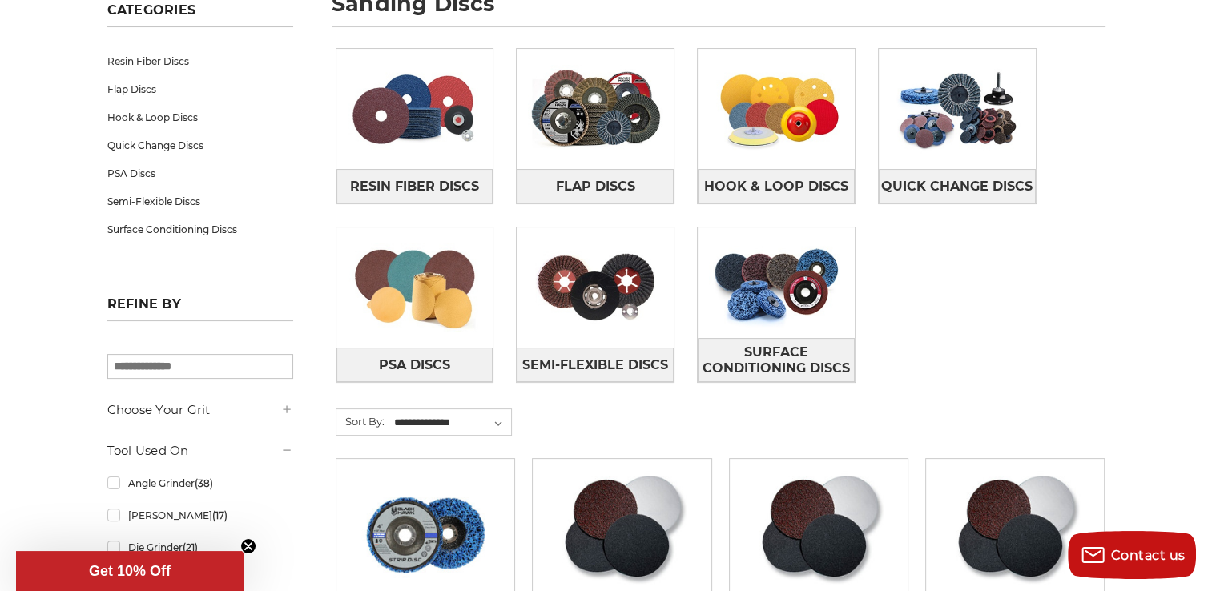
scroll to position [260, 0]
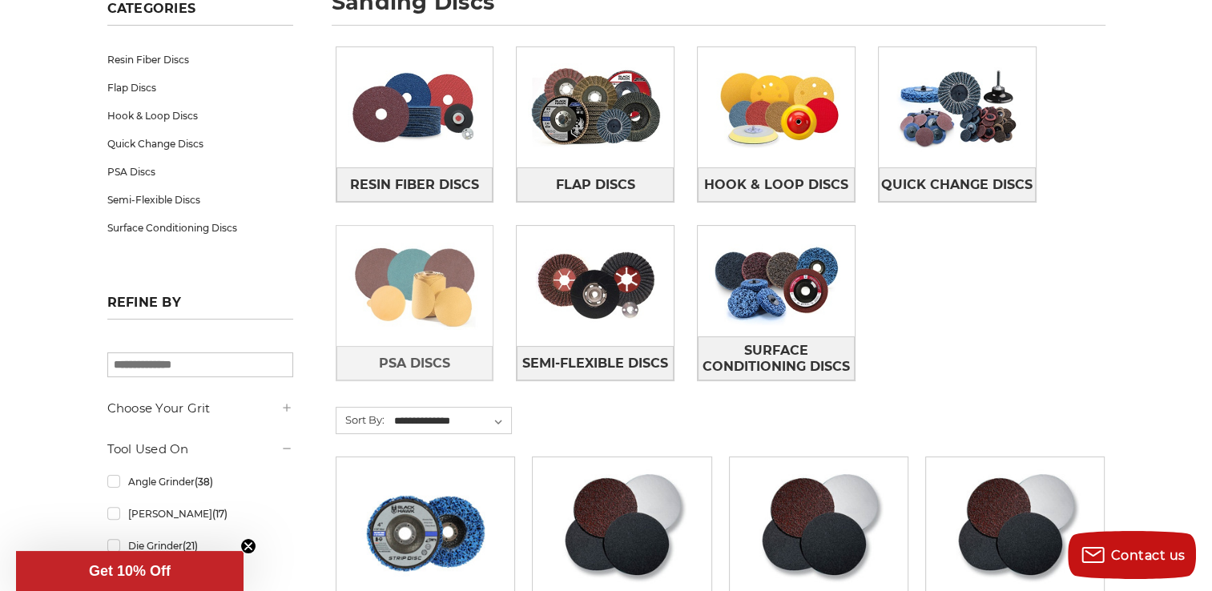
click at [402, 304] on img at bounding box center [414, 286] width 157 height 111
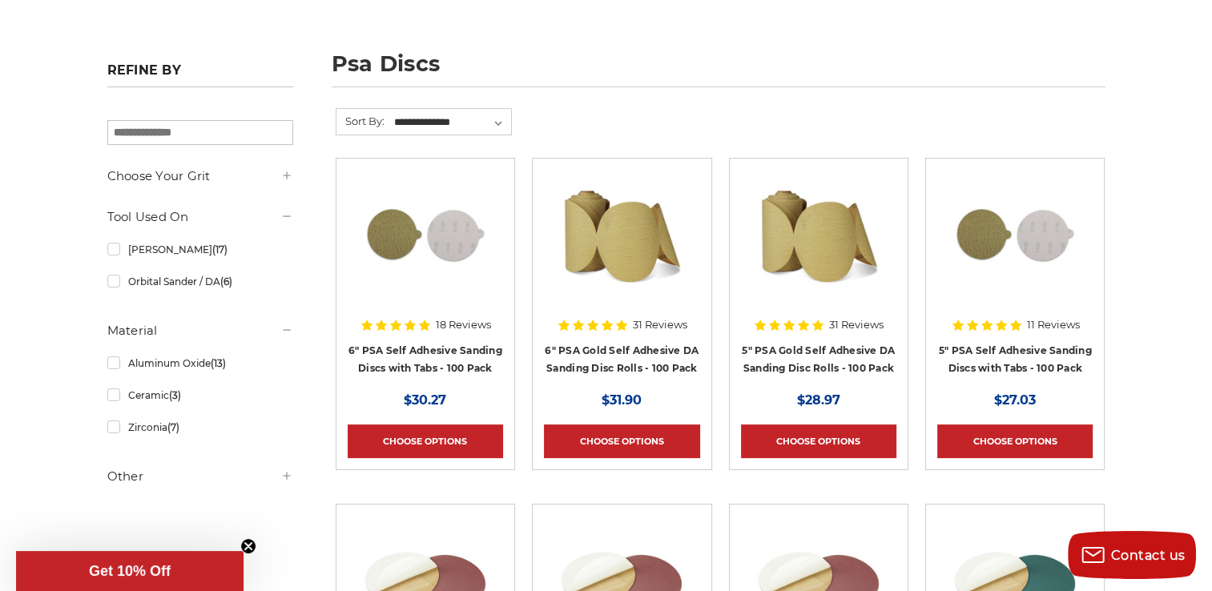
scroll to position [211, 0]
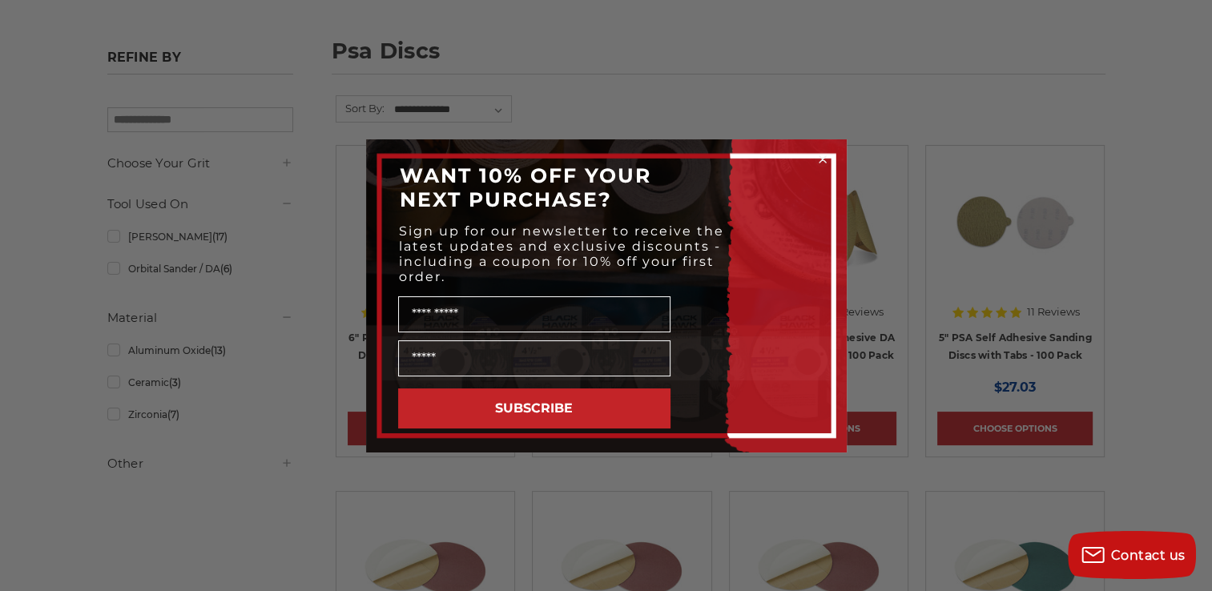
click at [69, 386] on div "Close dialog WANT 10% OFF YOUR NEXT PURCHASE? Sign up for our newsletter to rec…" at bounding box center [606, 295] width 1212 height 591
click at [65, 335] on div "Close dialog WANT 10% OFF YOUR NEXT PURCHASE? Sign up for our newsletter to rec…" at bounding box center [606, 295] width 1212 height 591
click at [48, 328] on div "Close dialog WANT 10% OFF YOUR NEXT PURCHASE? Sign up for our newsletter to rec…" at bounding box center [606, 295] width 1212 height 591
click at [824, 158] on icon "Close dialog" at bounding box center [823, 159] width 6 height 6
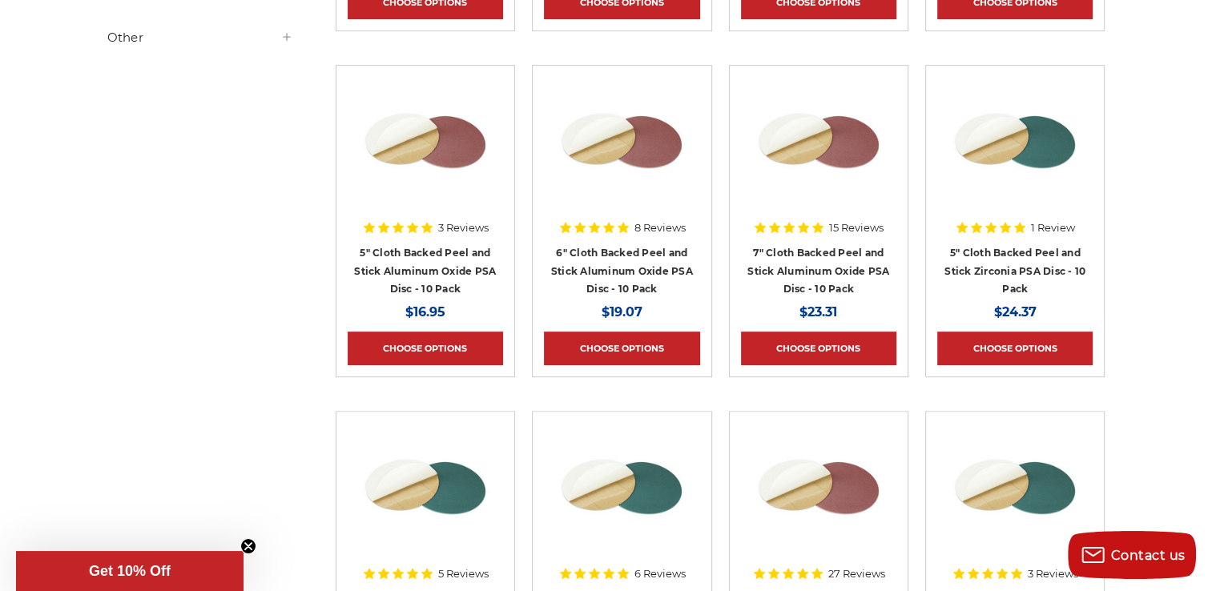
scroll to position [646, 0]
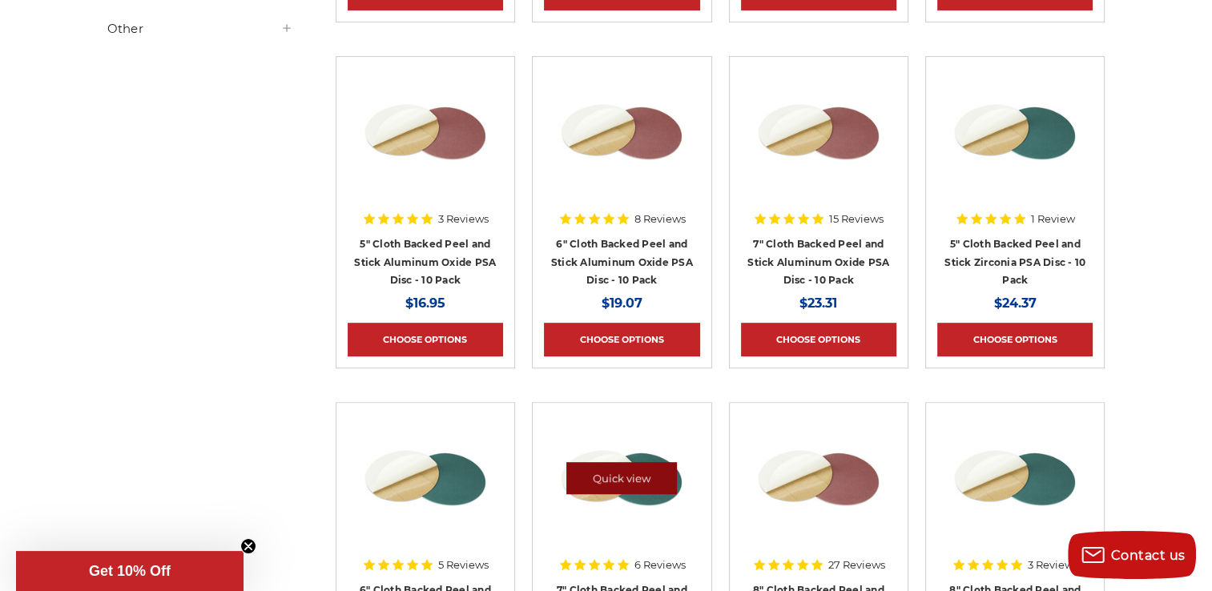
click at [621, 474] on link "Quick view" at bounding box center [621, 478] width 111 height 32
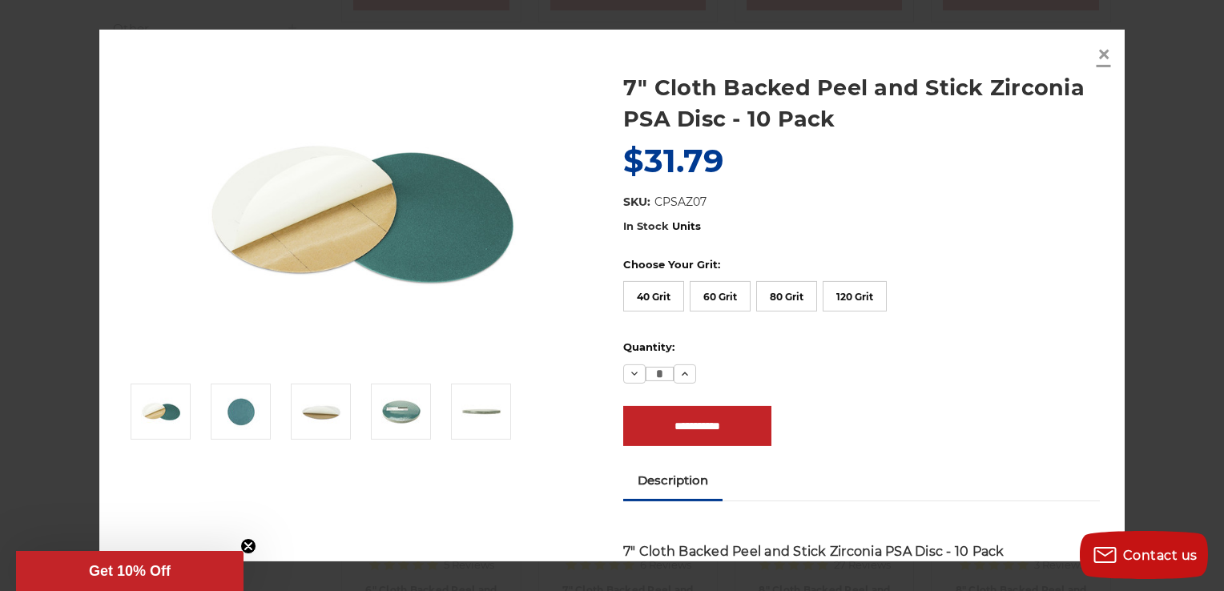
click at [1102, 51] on span "×" at bounding box center [1104, 53] width 14 height 31
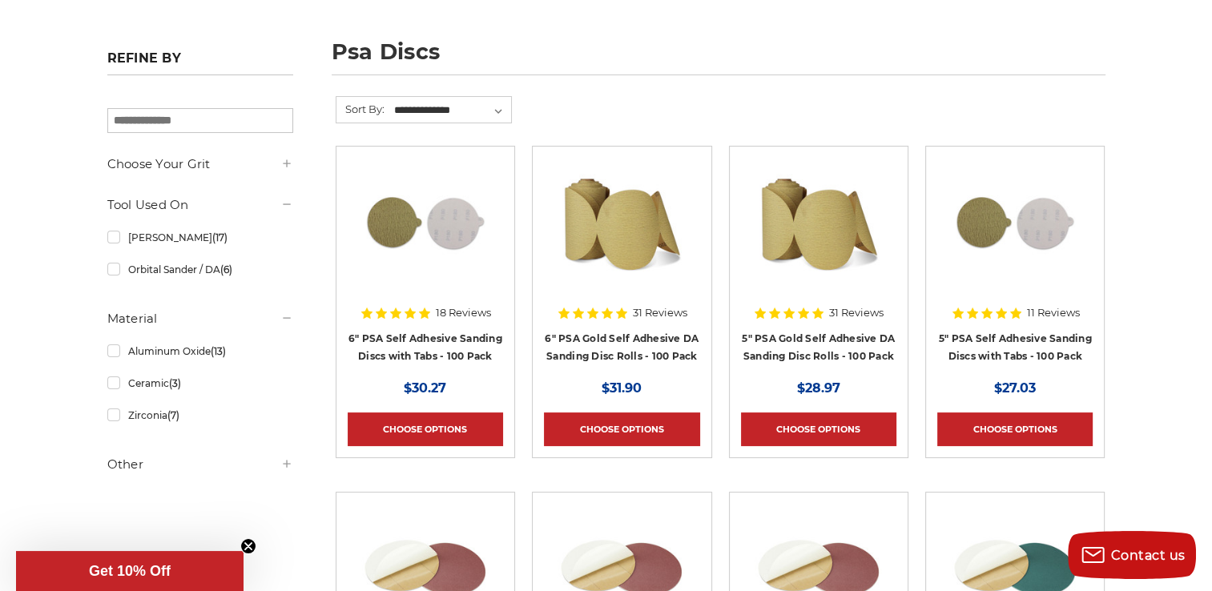
scroll to position [211, 0]
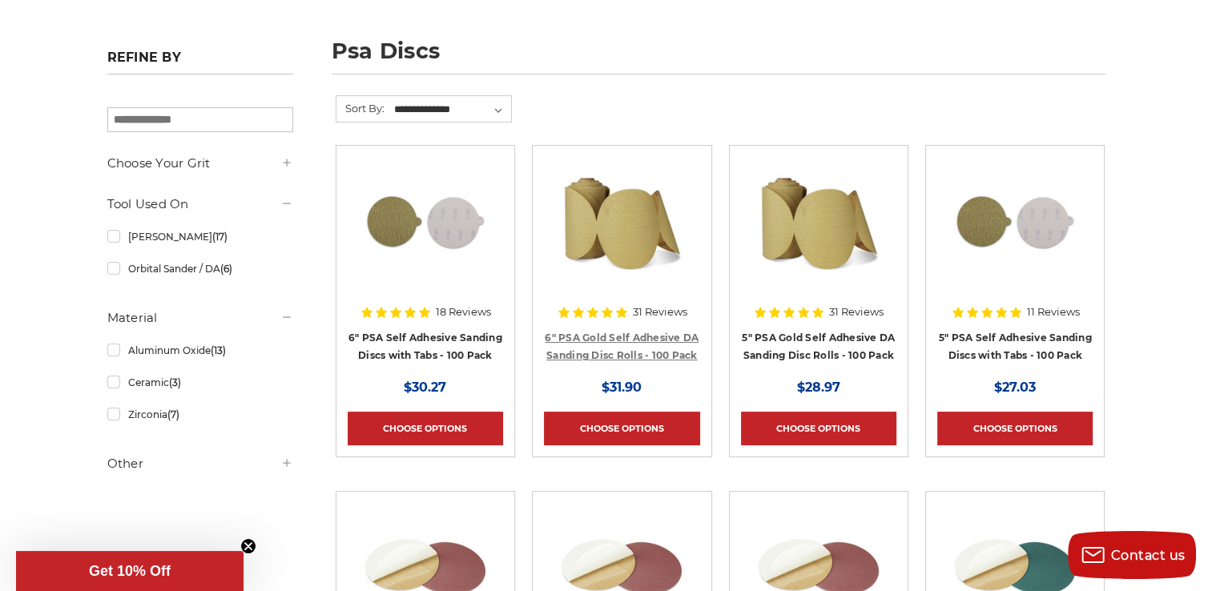
click at [639, 349] on link "6" PSA Gold Self Adhesive DA Sanding Disc Rolls - 100 Pack" at bounding box center [622, 347] width 154 height 30
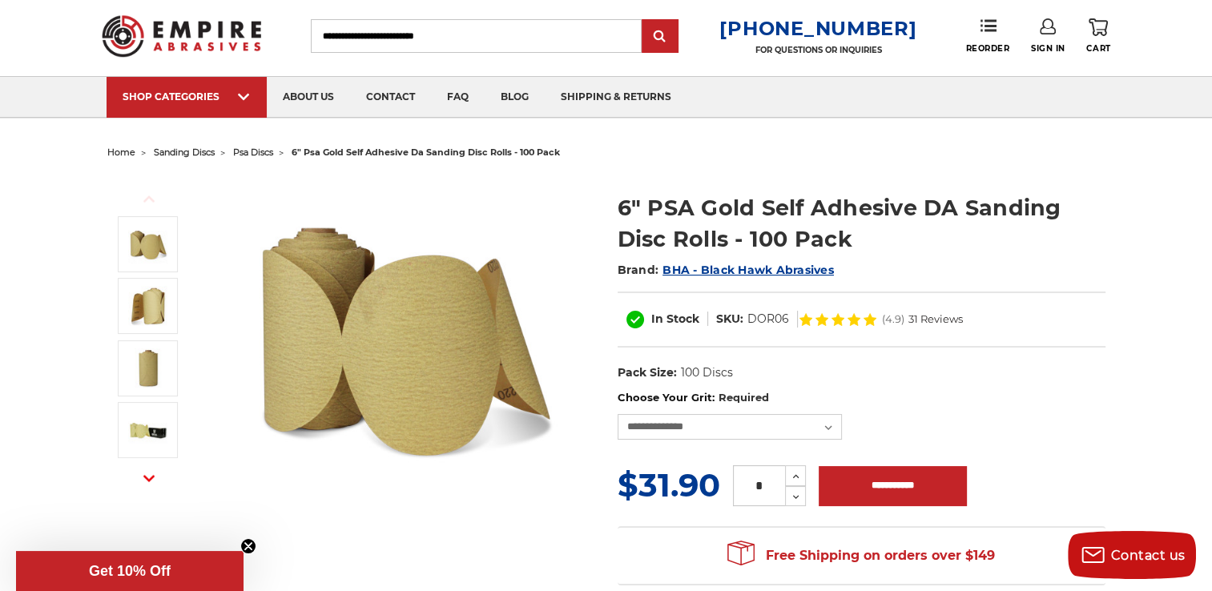
scroll to position [33, 0]
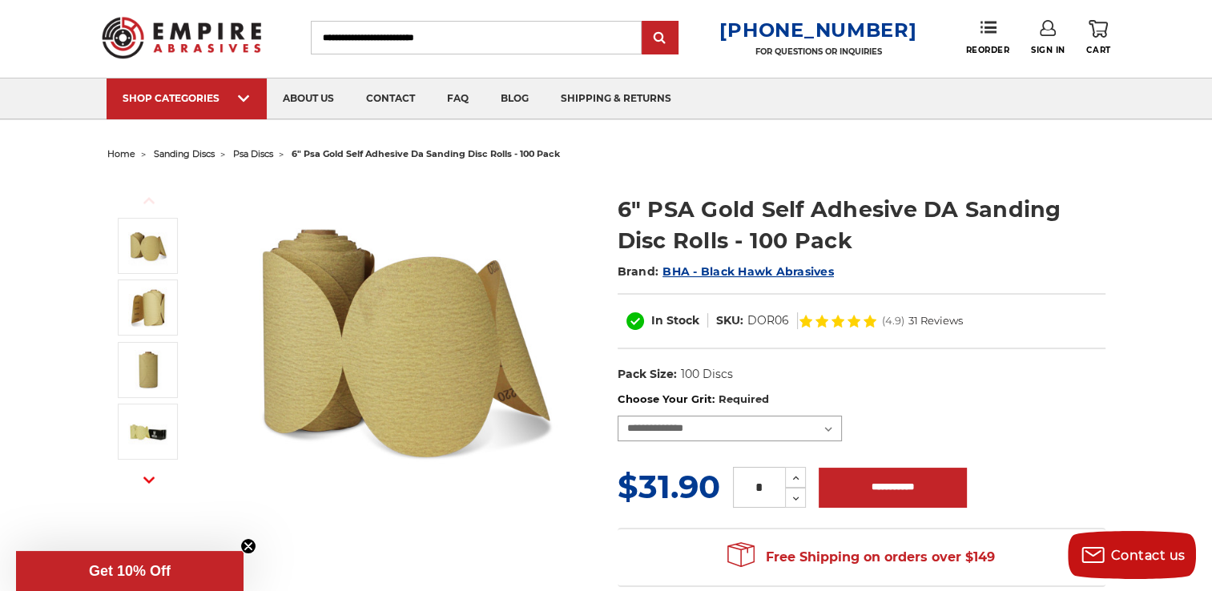
click at [827, 427] on select "**********" at bounding box center [730, 429] width 224 height 26
click at [892, 432] on div "**********" at bounding box center [862, 417] width 488 height 50
